Goal: Find specific page/section: Find specific page/section

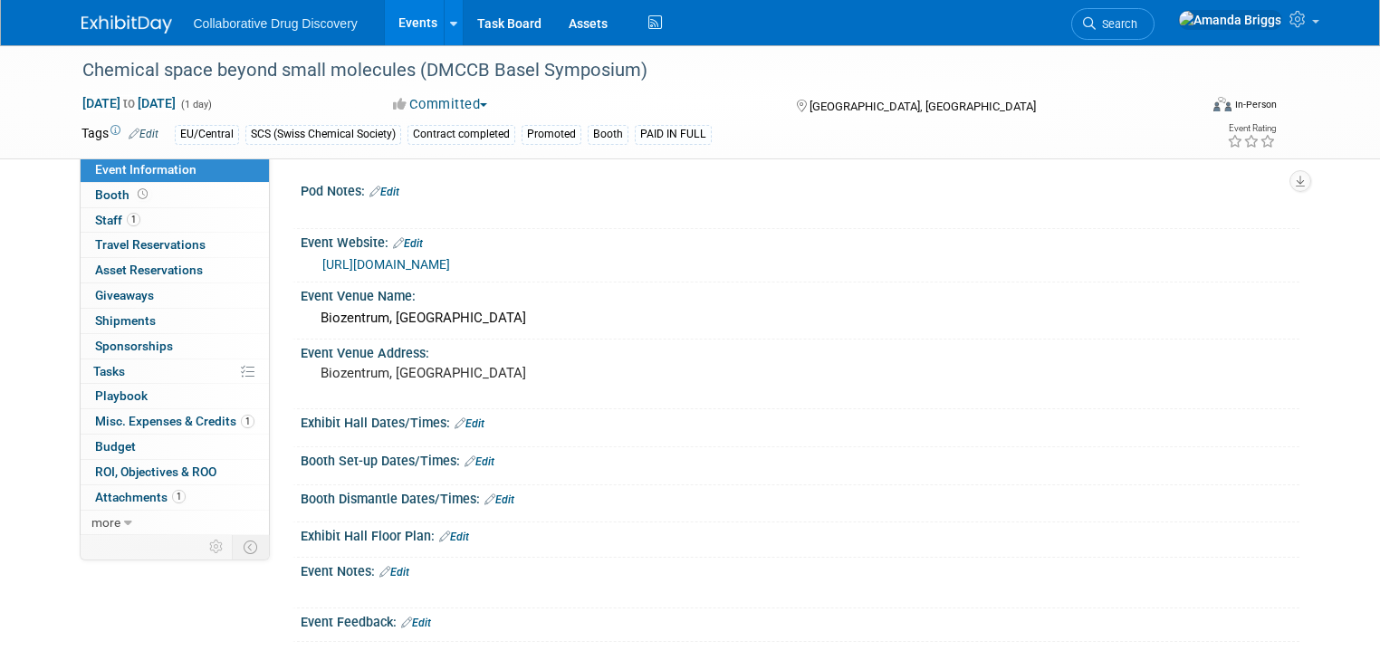
click at [406, 19] on link "Events" at bounding box center [418, 22] width 66 height 45
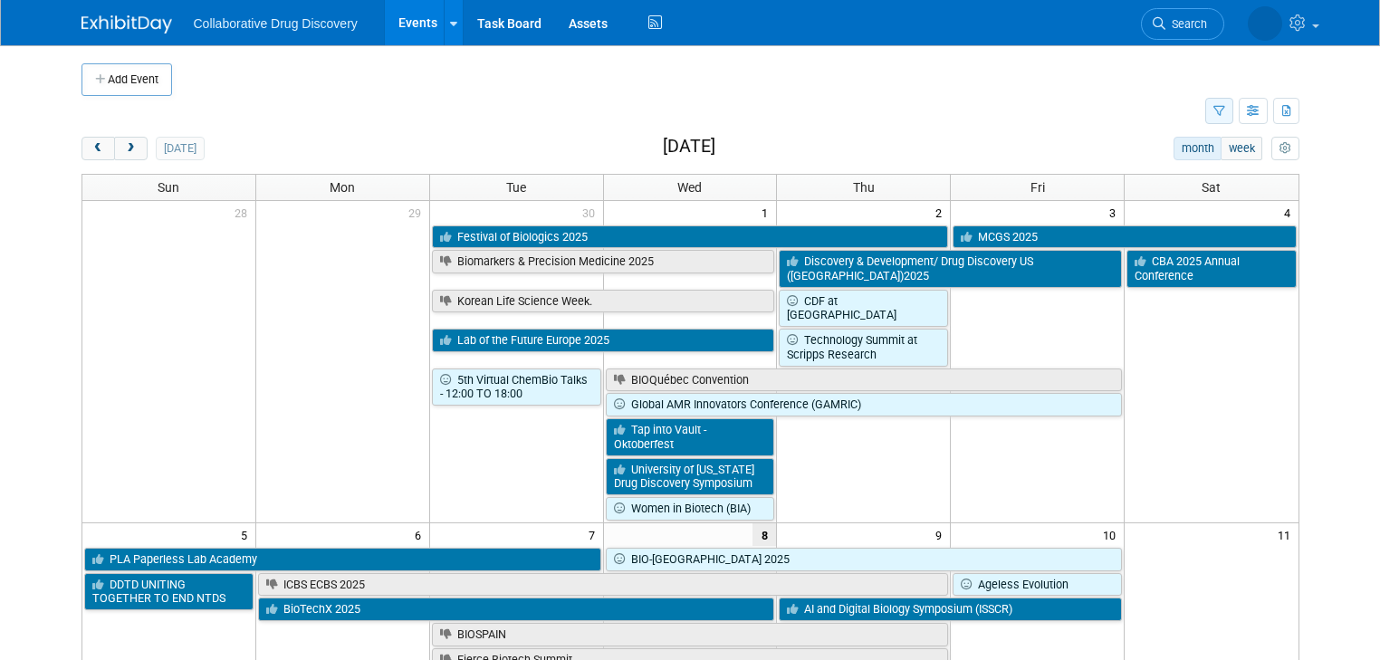
click at [1225, 109] on icon "button" at bounding box center [1219, 112] width 12 height 12
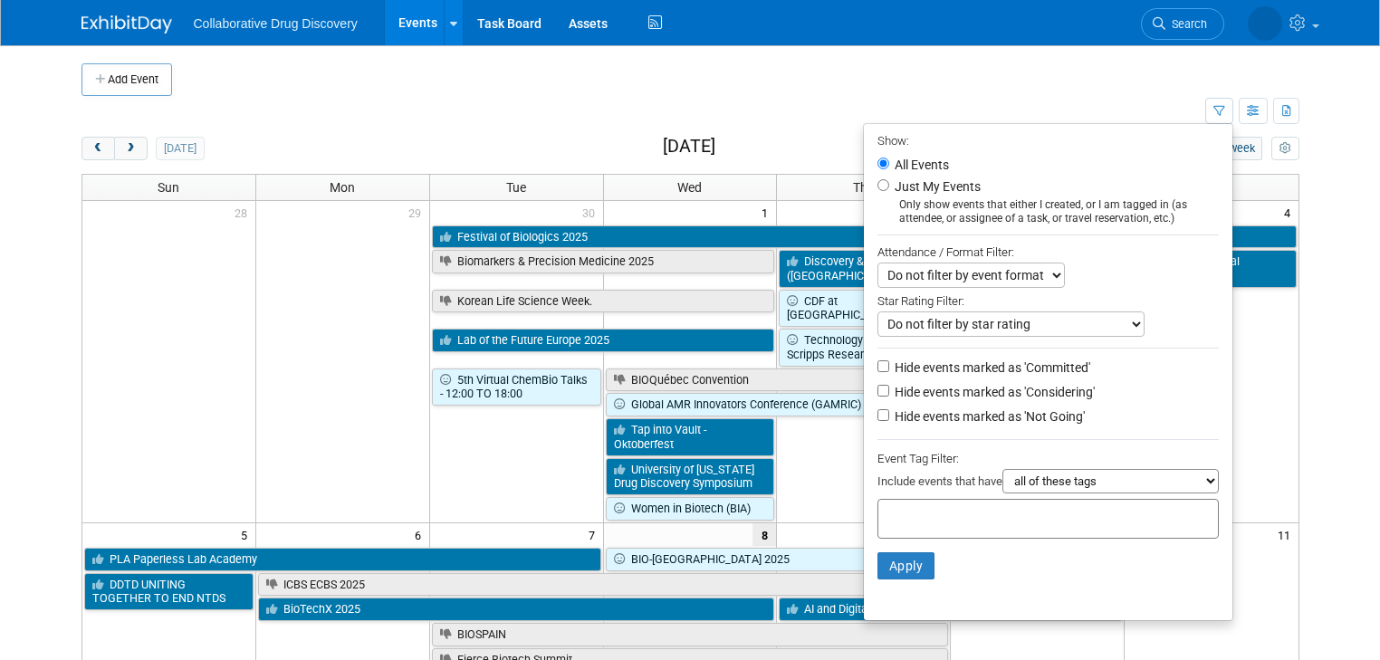
click at [913, 509] on input "text" at bounding box center [957, 516] width 145 height 18
type input "hg3"
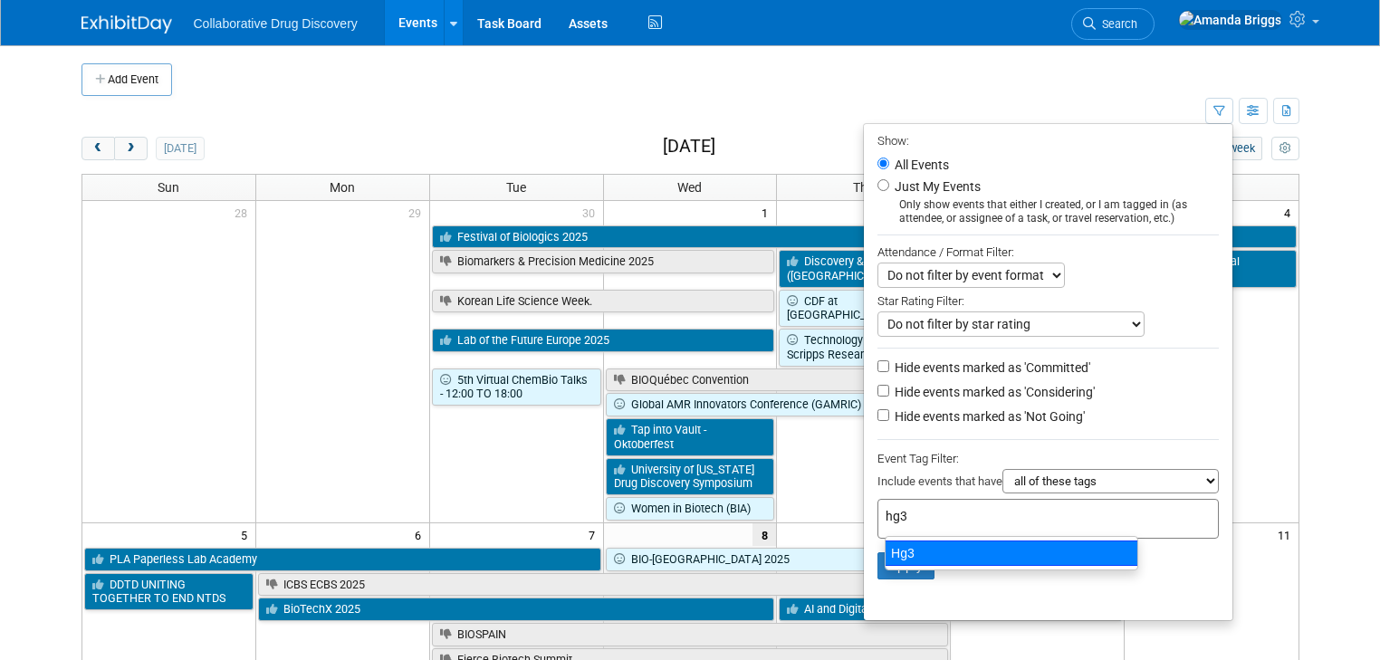
click at [909, 556] on div "Hg3" at bounding box center [1010, 552] width 253 height 25
type input "Hg3"
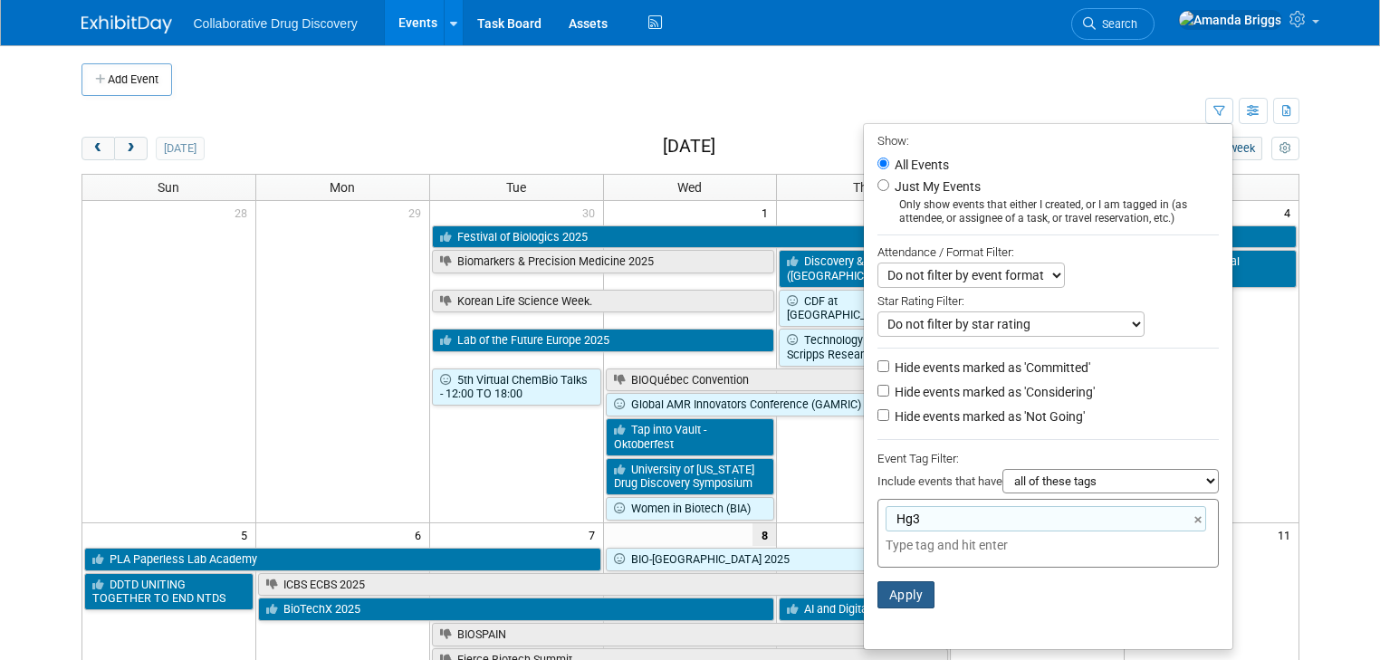
click at [910, 591] on button "Apply" at bounding box center [906, 594] width 58 height 27
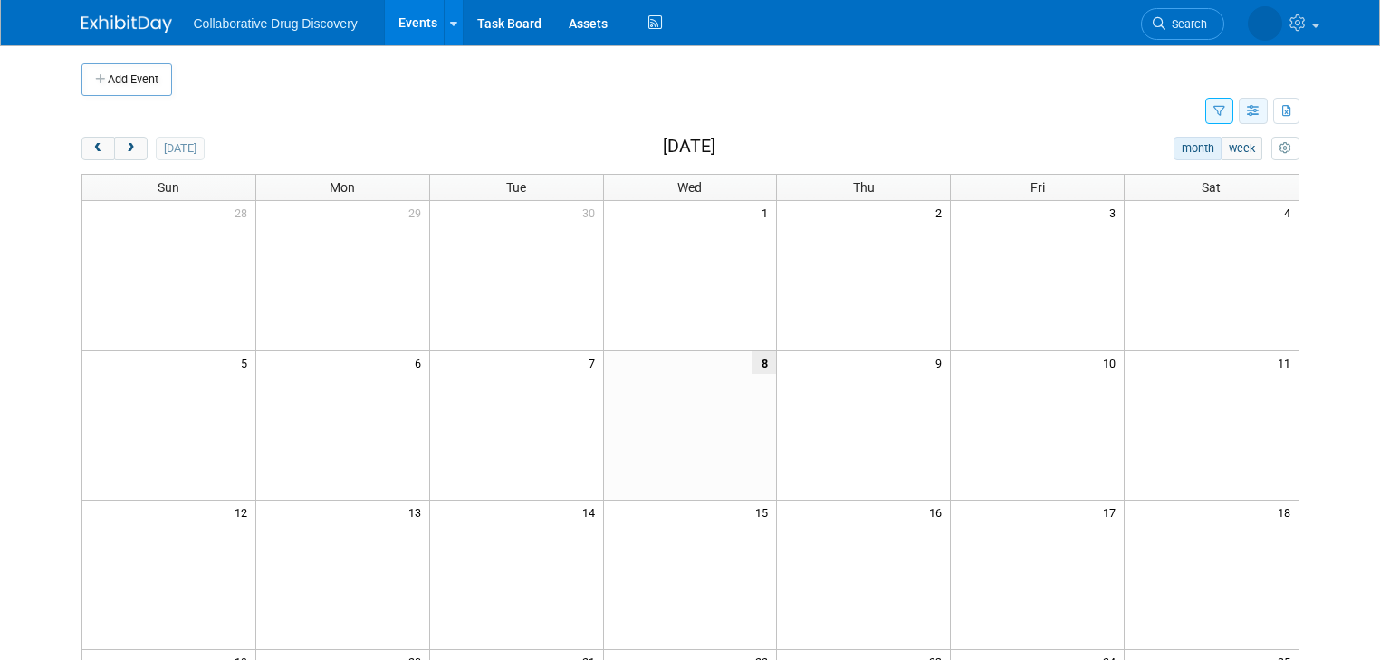
click at [1264, 119] on button "button" at bounding box center [1252, 111] width 29 height 26
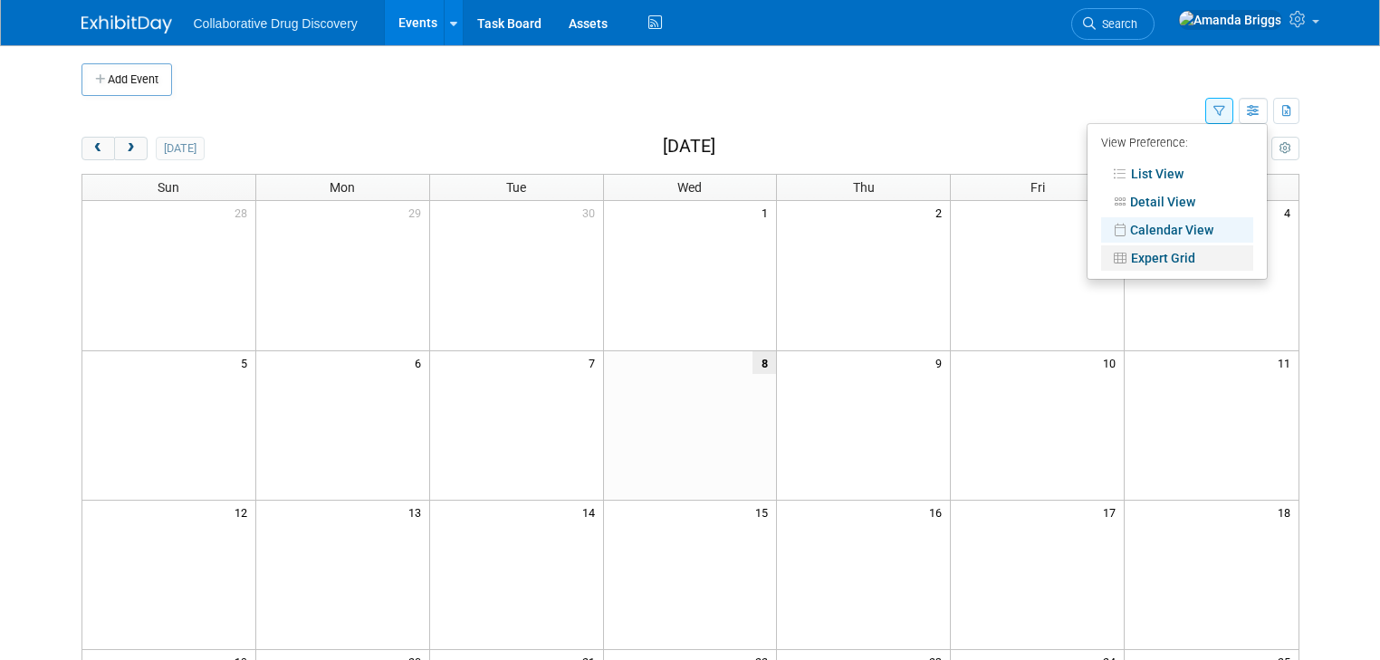
click at [1189, 255] on link "Expert Grid" at bounding box center [1177, 257] width 152 height 25
